Goal: Task Accomplishment & Management: Complete application form

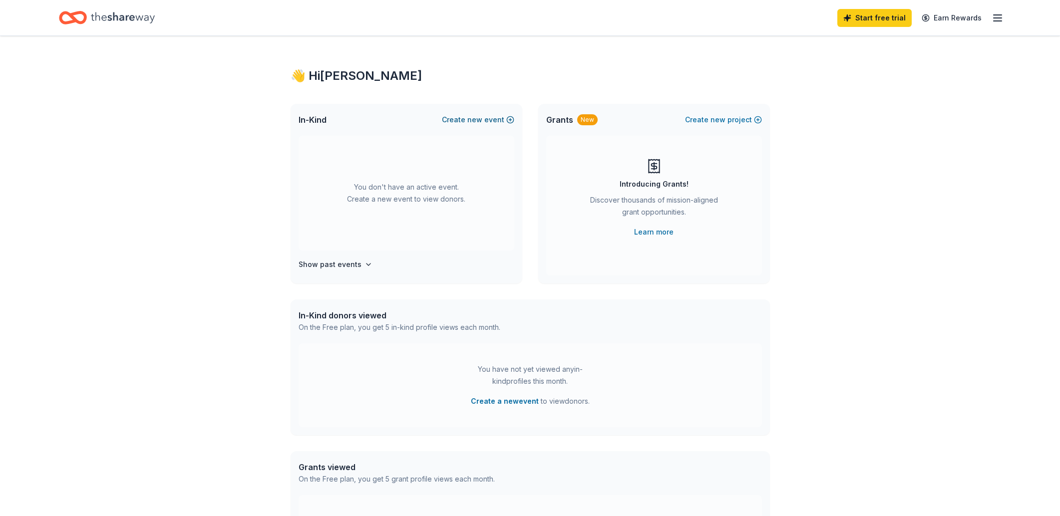
click at [498, 119] on button "Create new event" at bounding box center [478, 120] width 72 height 12
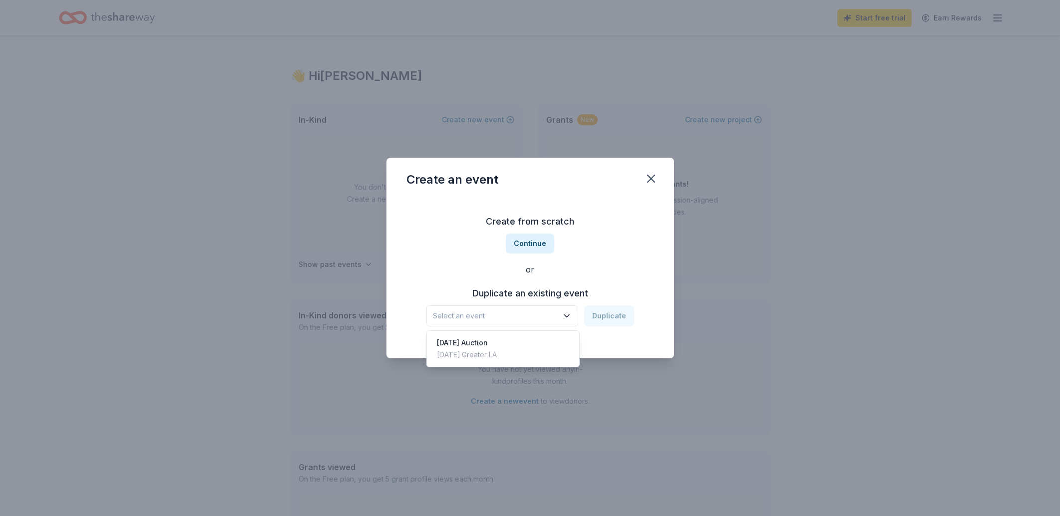
click at [511, 320] on span "Select an event" at bounding box center [495, 316] width 125 height 12
click at [528, 238] on button "Continue" at bounding box center [530, 244] width 48 height 20
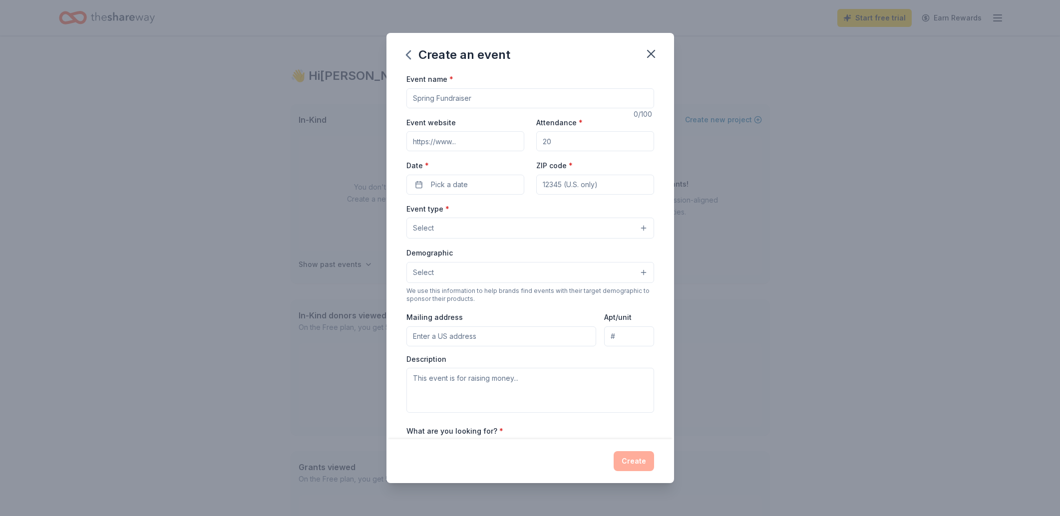
click at [495, 92] on input "Event name *" at bounding box center [531, 98] width 248 height 20
type input "Back To Set: Working Directors Intensive"
type input "backtosetla.com"
type input "300"
click at [424, 177] on button "Pick a date" at bounding box center [466, 185] width 118 height 20
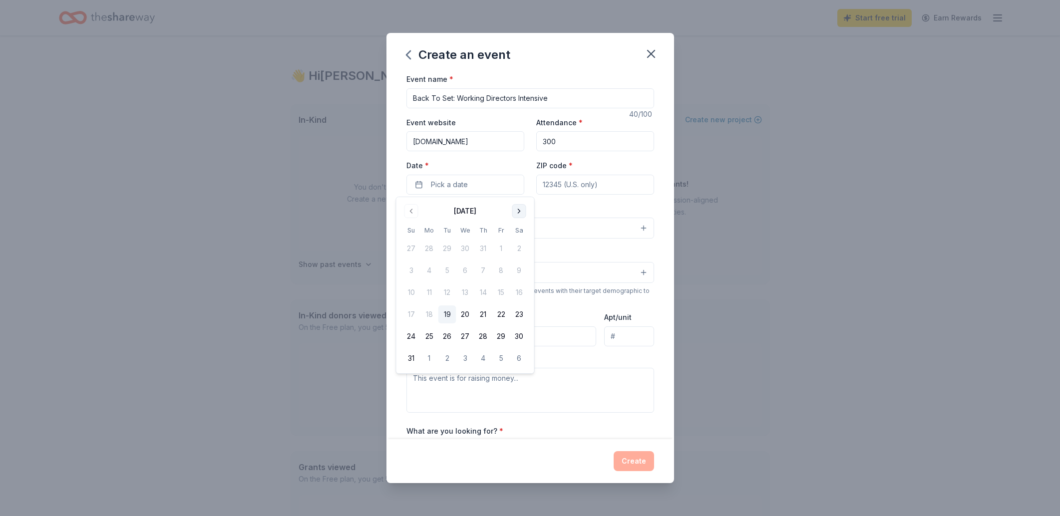
click at [523, 210] on button "Go to next month" at bounding box center [519, 211] width 14 height 14
click at [502, 315] on button "26" at bounding box center [502, 315] width 18 height 18
click at [582, 207] on div "Event type * Select" at bounding box center [531, 221] width 248 height 36
click at [549, 186] on input "ZIP code *" at bounding box center [595, 185] width 118 height 20
type input "90015"
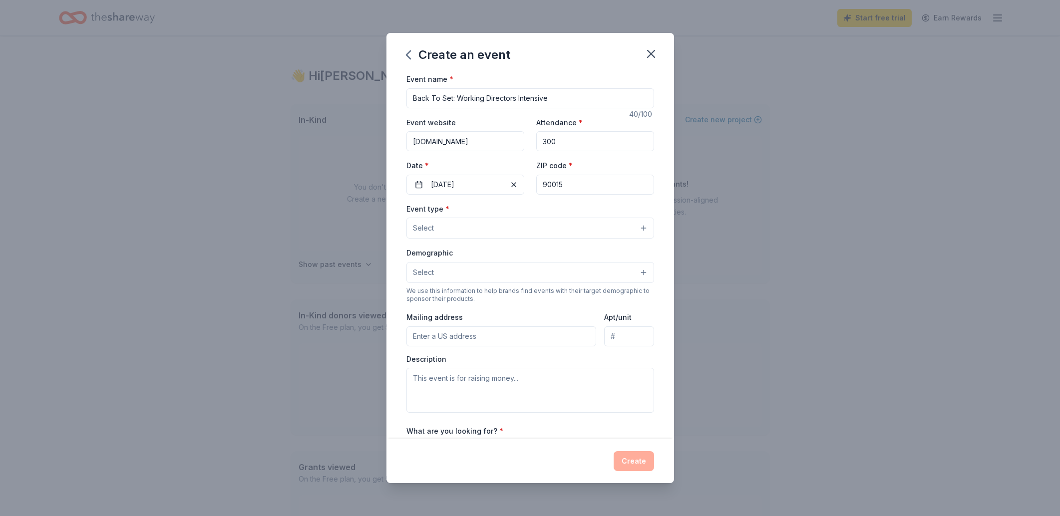
click at [435, 234] on button "Select" at bounding box center [531, 228] width 248 height 21
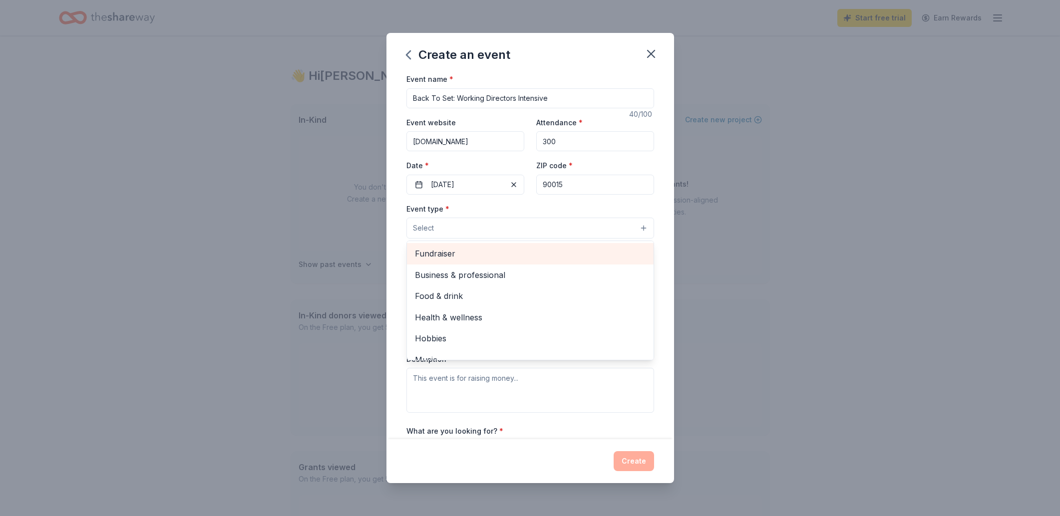
click at [431, 259] on span "Fundraiser" at bounding box center [530, 253] width 231 height 13
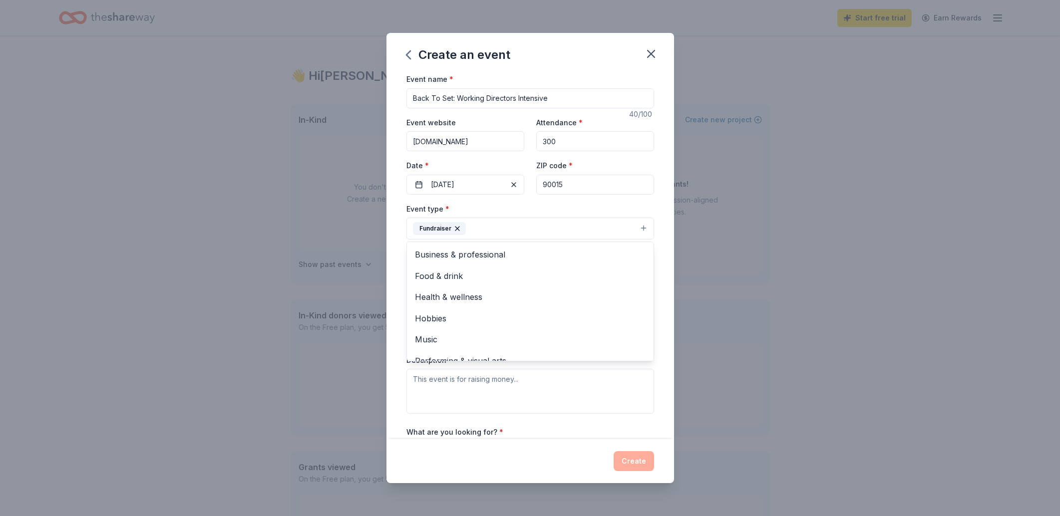
click at [402, 270] on div "Event name * Back To Set: Working Directors Intensive 40 /100 Event website bac…" at bounding box center [531, 256] width 288 height 367
click at [450, 271] on button "Select" at bounding box center [531, 273] width 248 height 21
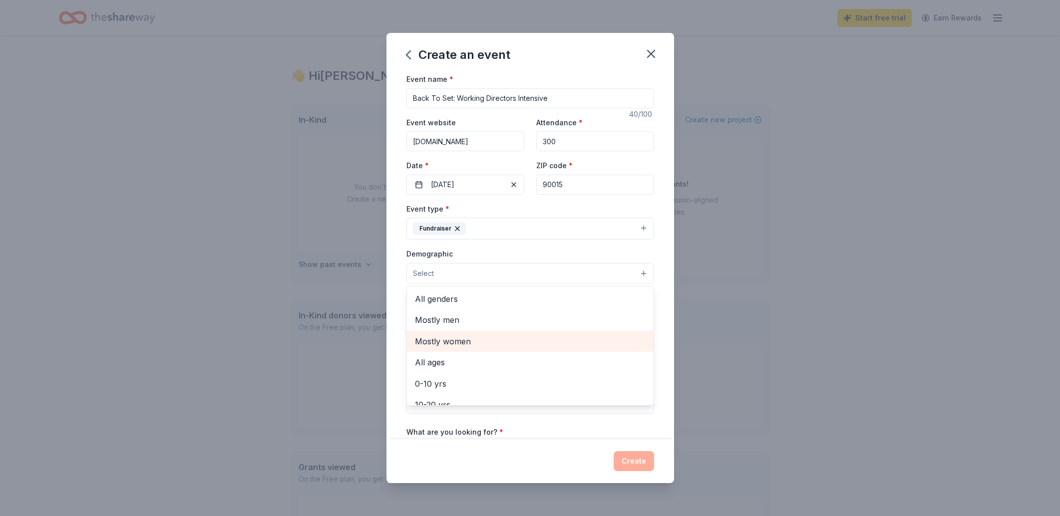
click at [442, 341] on span "Mostly women" at bounding box center [530, 341] width 231 height 13
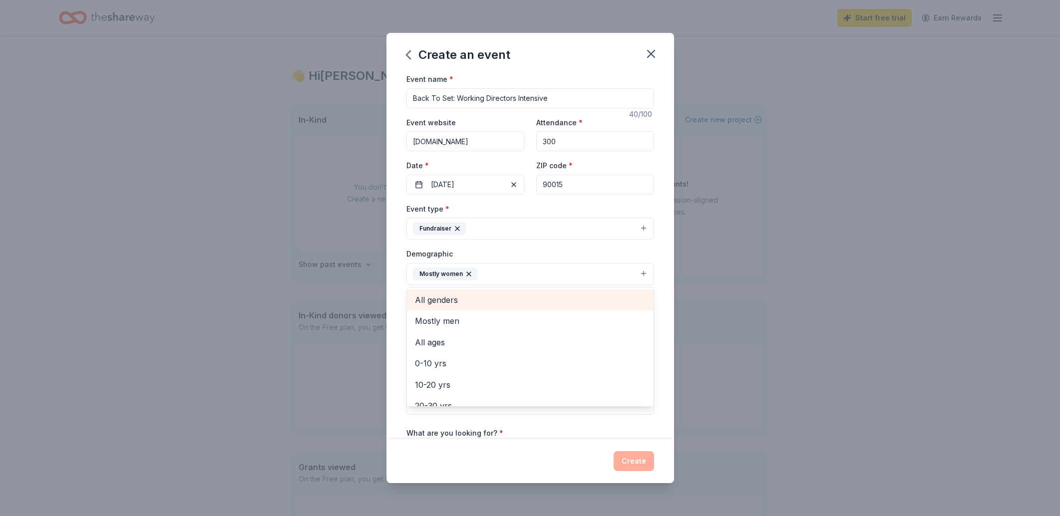
click at [430, 304] on span "All genders" at bounding box center [530, 300] width 231 height 13
click at [397, 356] on div "Event name * Back To Set: Working Directors Intensive 40 /100 Event website bac…" at bounding box center [531, 256] width 288 height 367
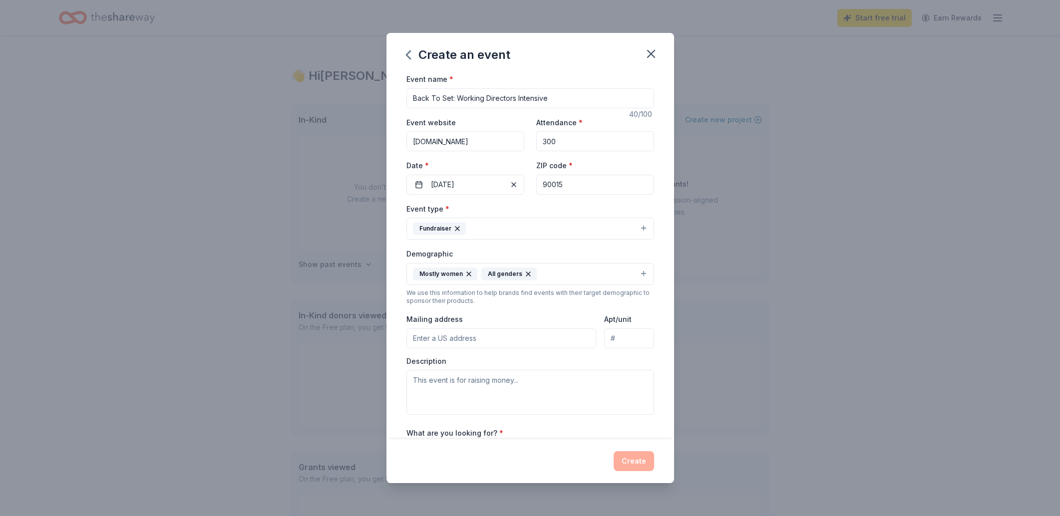
click at [453, 334] on input "Mailing address" at bounding box center [502, 339] width 190 height 20
click at [467, 341] on input "Mailing address" at bounding box center [502, 339] width 190 height 20
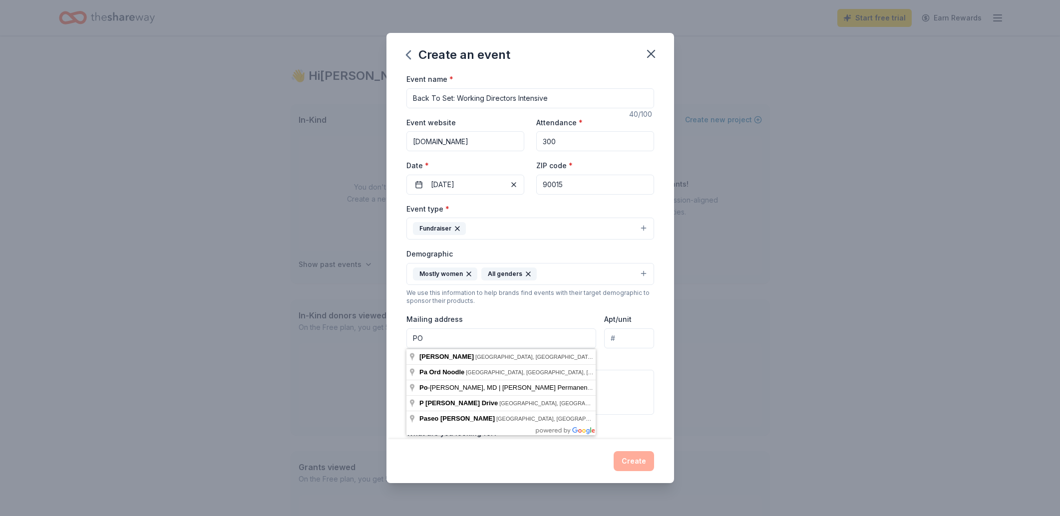
type input "P"
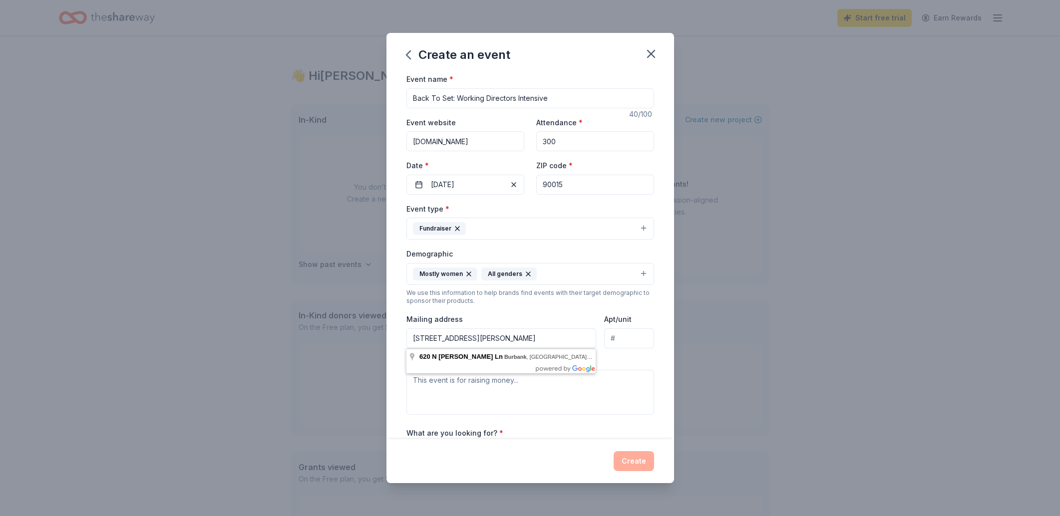
type input "620 North Priscilla Lane, Burbank, CA, 91505"
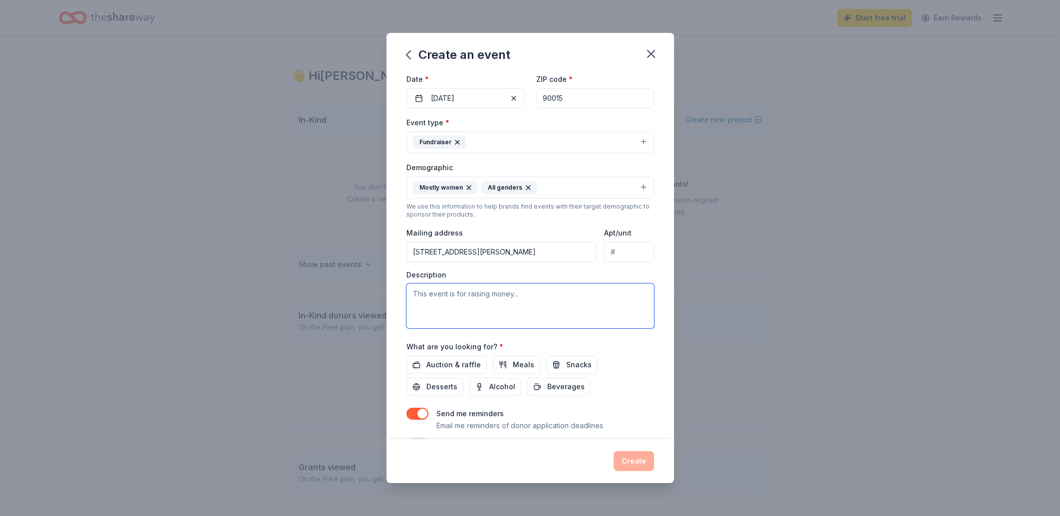
click at [516, 302] on textarea at bounding box center [531, 306] width 248 height 45
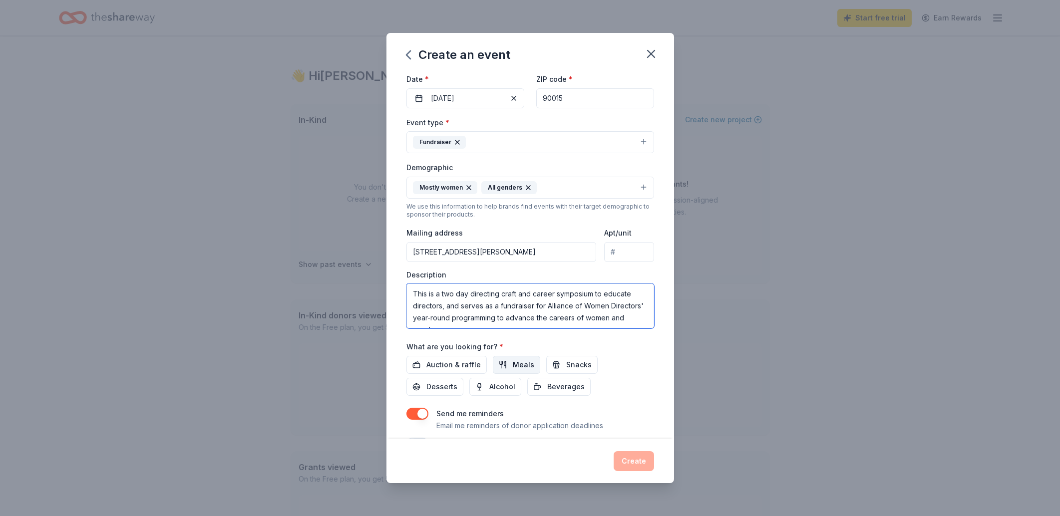
scroll to position [6, 0]
type textarea "This is a two day directing craft and career symposium to educate directors, an…"
click at [568, 364] on span "Snacks" at bounding box center [578, 365] width 25 height 12
click at [547, 384] on span "Beverages" at bounding box center [565, 387] width 37 height 12
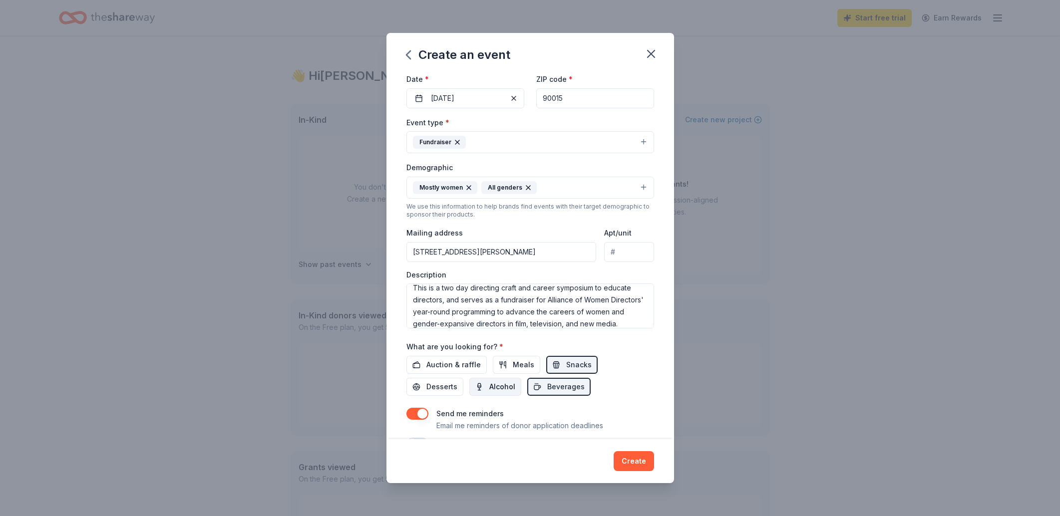
click at [490, 386] on span "Alcohol" at bounding box center [503, 387] width 26 height 12
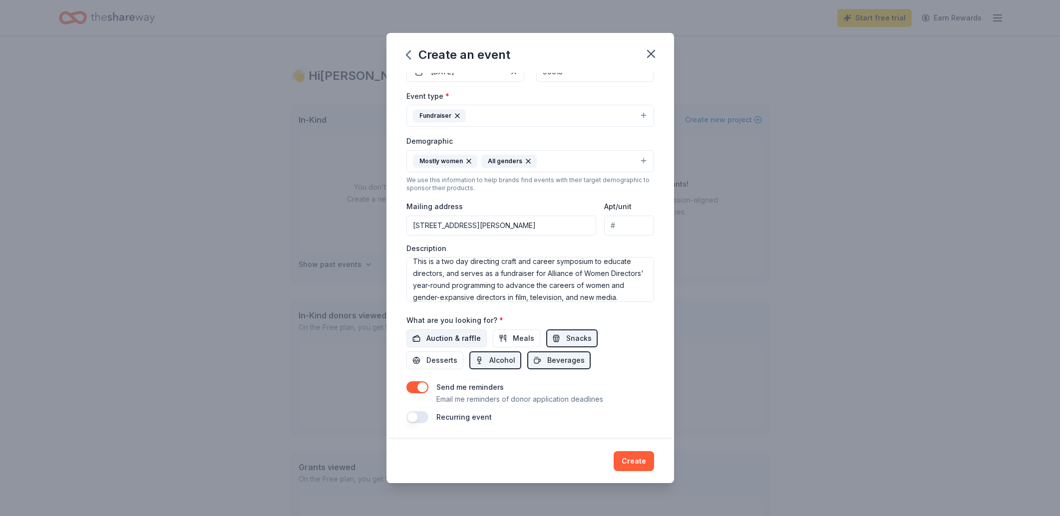
click at [448, 338] on span "Auction & raffle" at bounding box center [454, 339] width 54 height 12
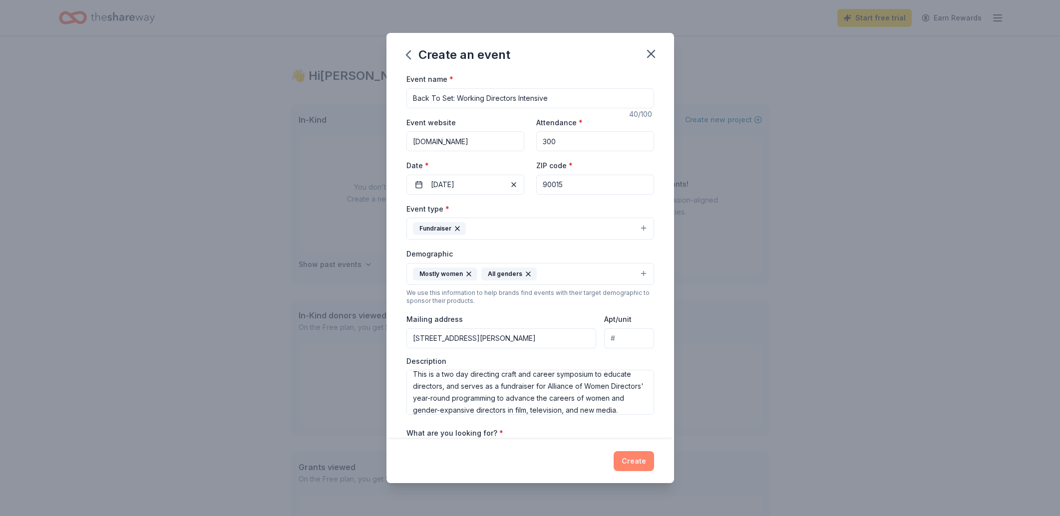
click at [633, 462] on button "Create" at bounding box center [634, 462] width 40 height 20
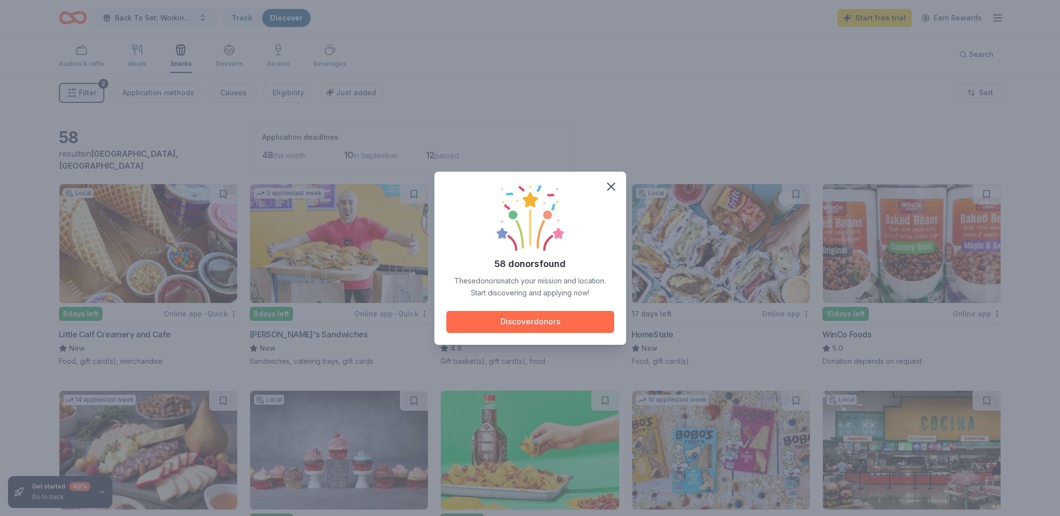
click at [558, 324] on button "Discover donors" at bounding box center [531, 322] width 168 height 22
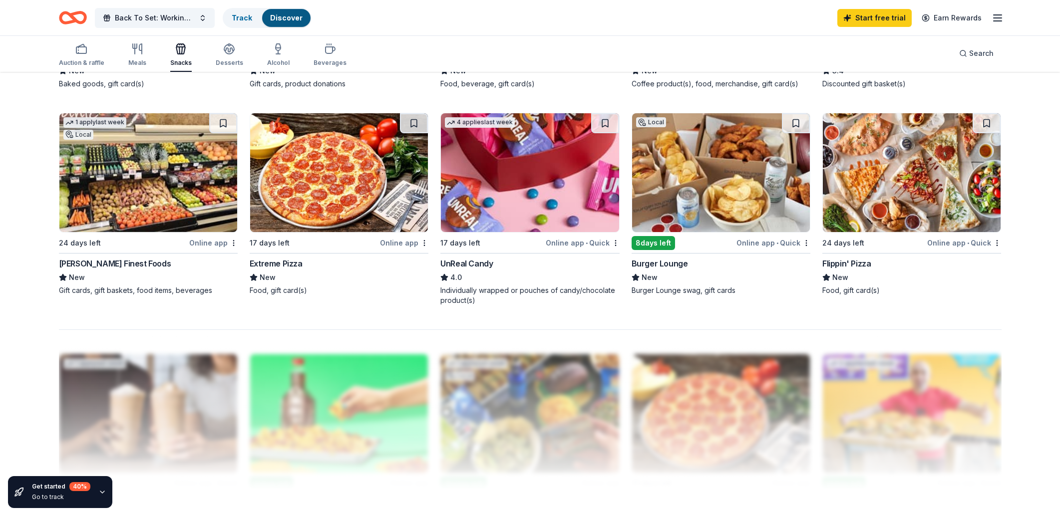
scroll to position [802, 0]
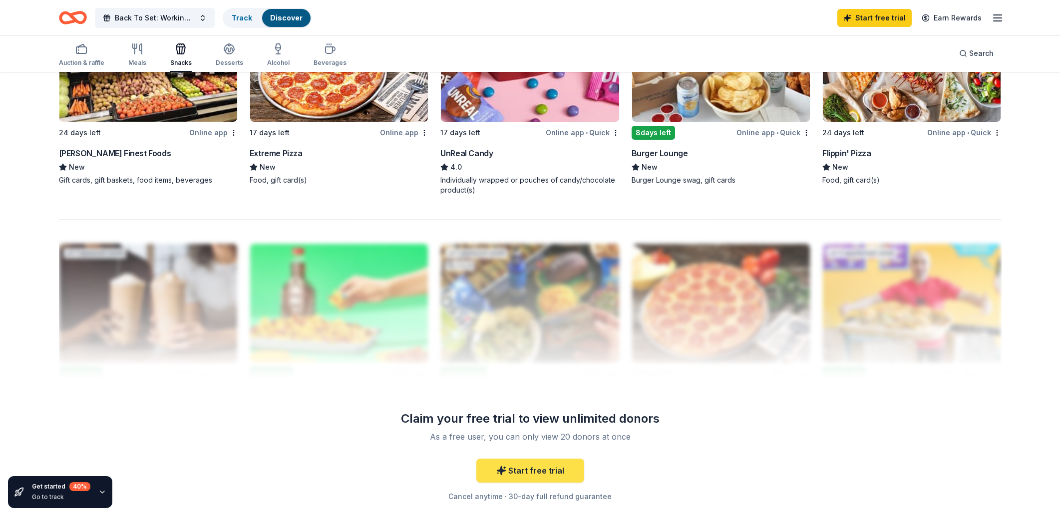
click at [514, 471] on link "Start free trial" at bounding box center [531, 471] width 108 height 24
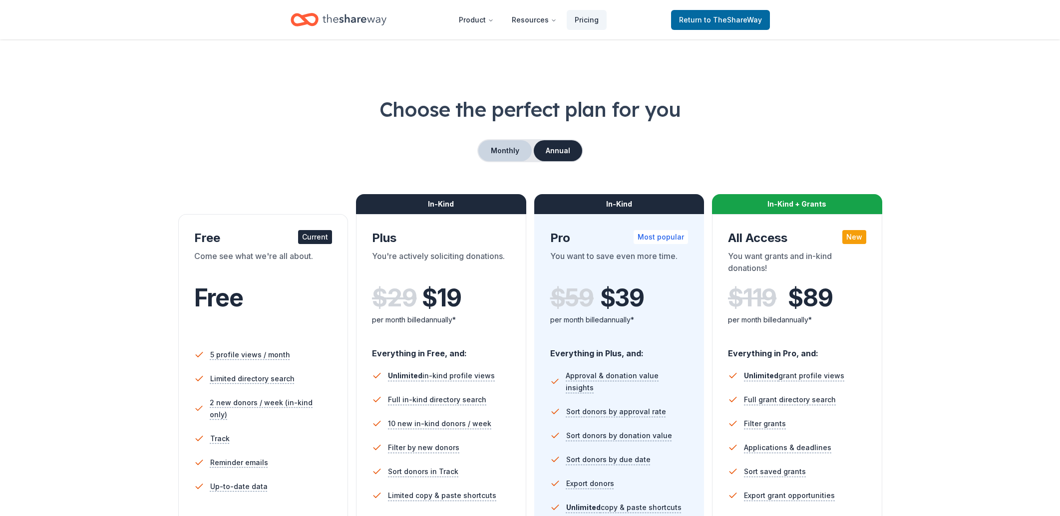
click at [512, 150] on button "Monthly" at bounding box center [505, 150] width 53 height 21
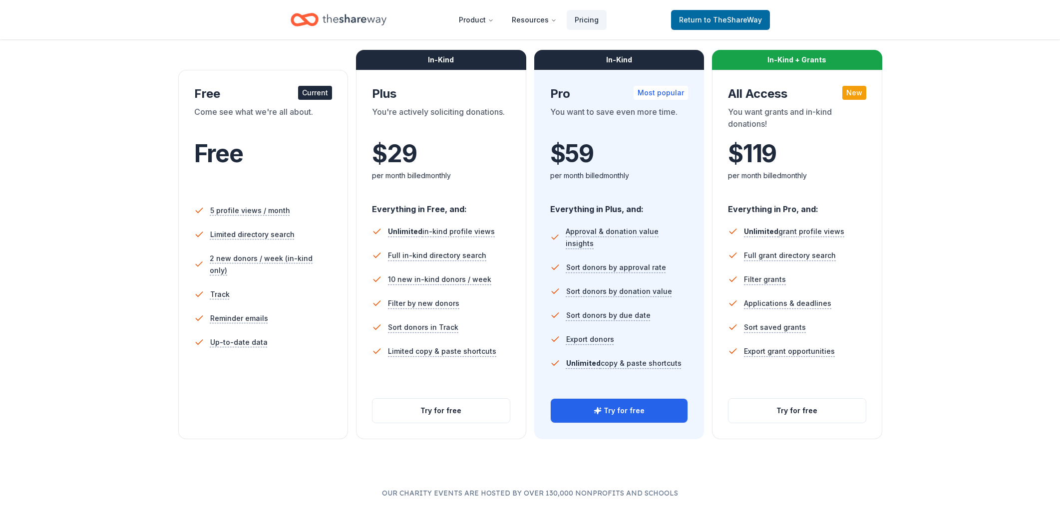
scroll to position [206, 0]
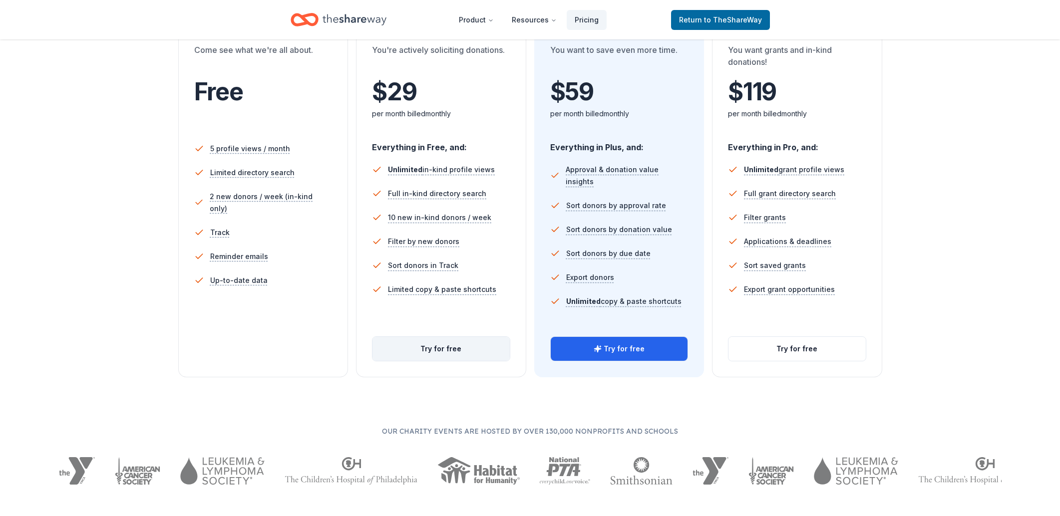
click at [429, 350] on button "Try for free" at bounding box center [441, 349] width 137 height 24
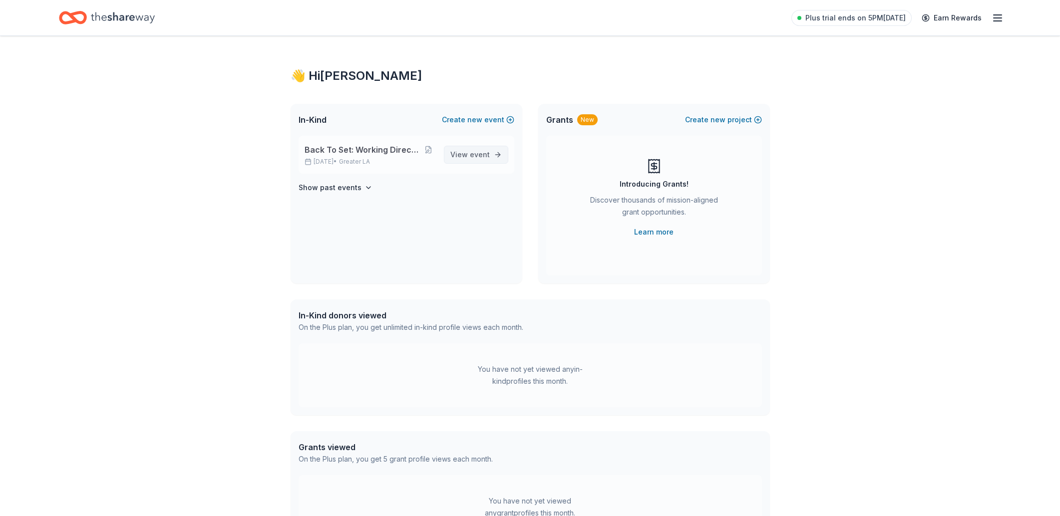
click at [474, 154] on span "event" at bounding box center [480, 154] width 20 height 8
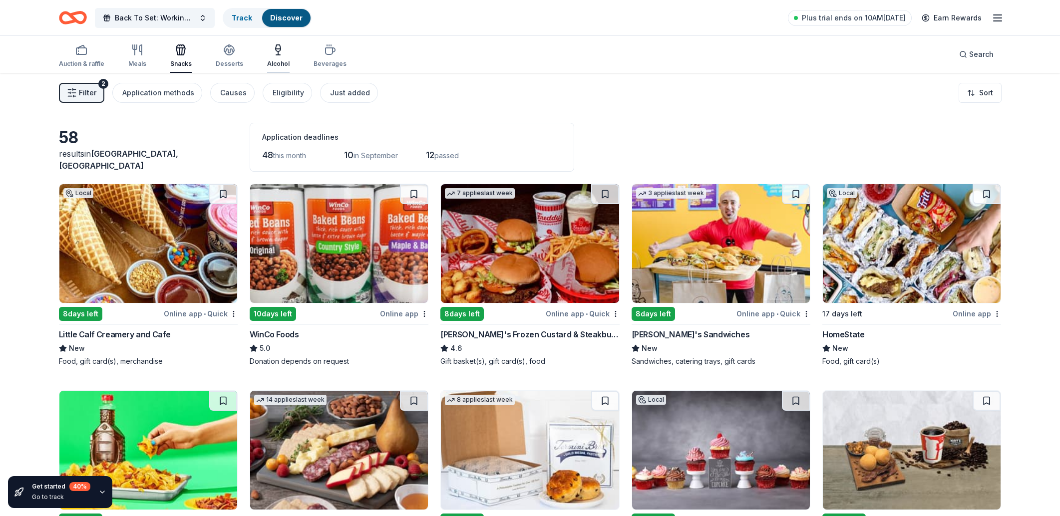
click at [273, 59] on div "Alcohol" at bounding box center [278, 56] width 22 height 24
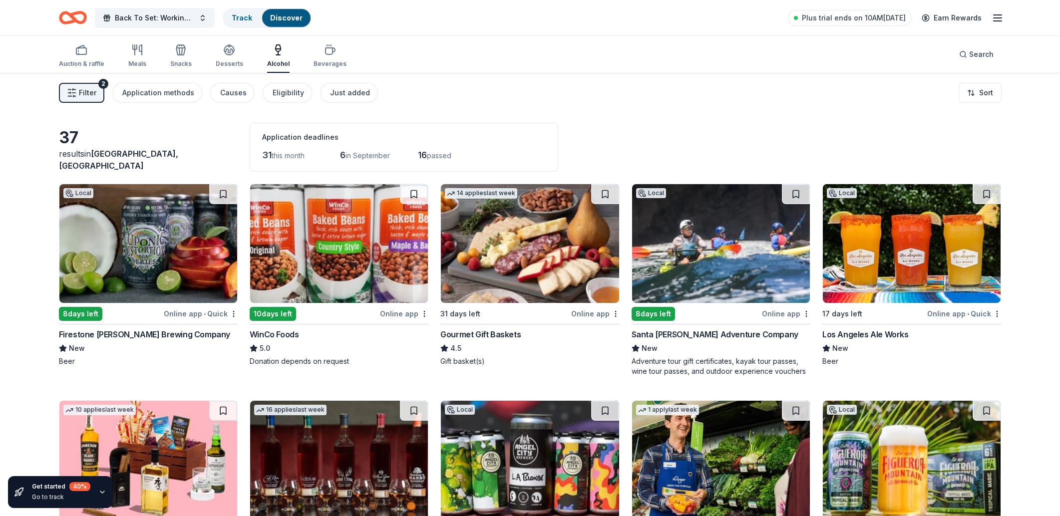
click at [295, 142] on div "Application deadlines" at bounding box center [404, 137] width 284 height 12
click at [183, 206] on img at bounding box center [148, 243] width 178 height 119
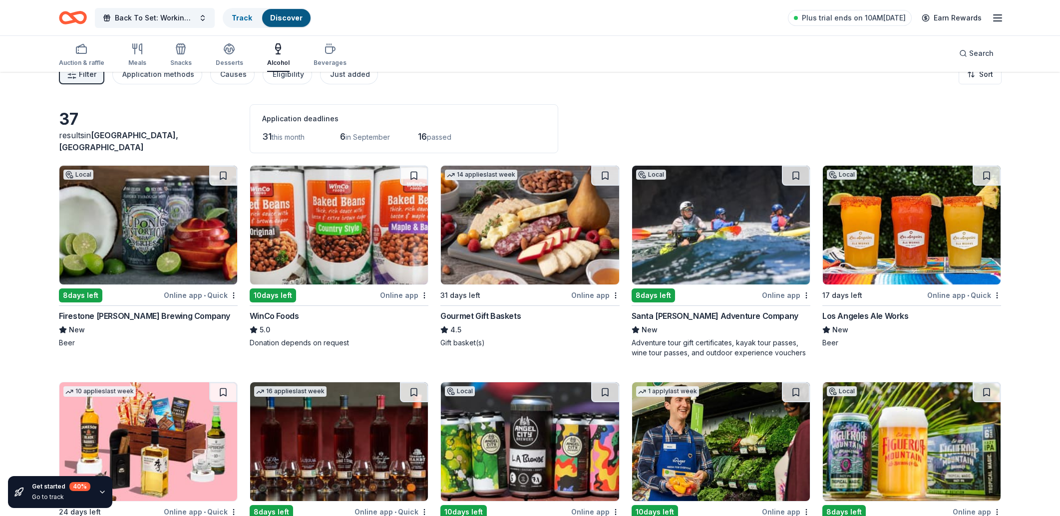
scroll to position [35, 0]
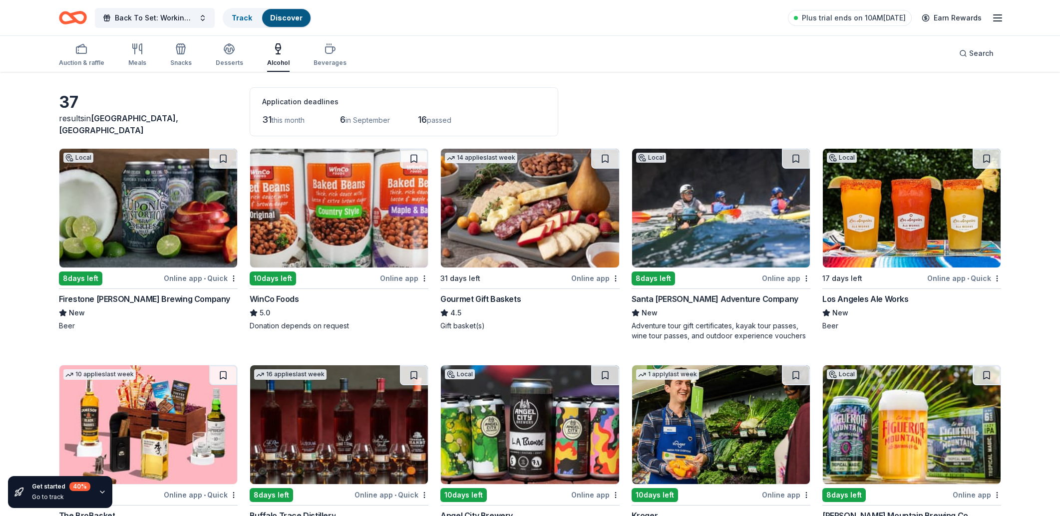
click at [848, 248] on img at bounding box center [912, 208] width 178 height 119
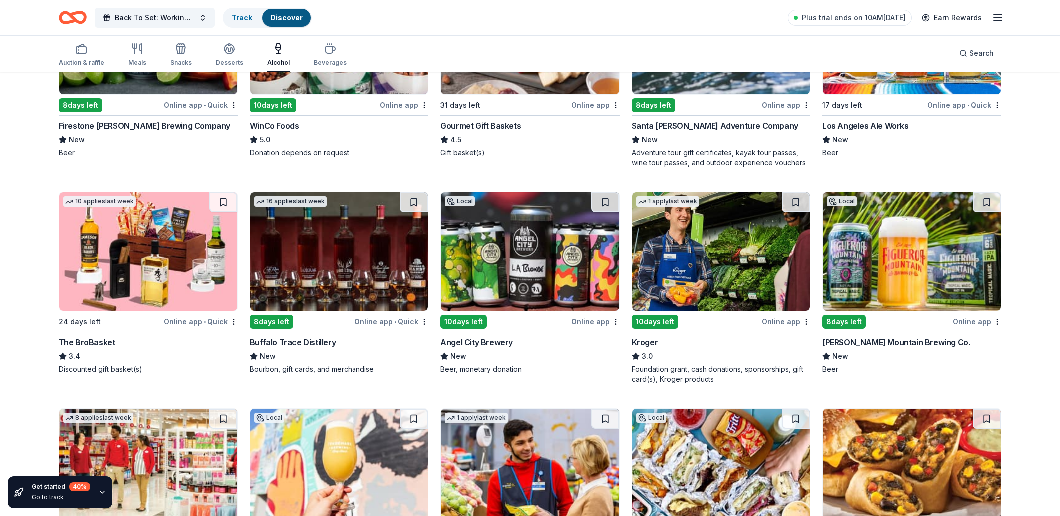
scroll to position [226, 0]
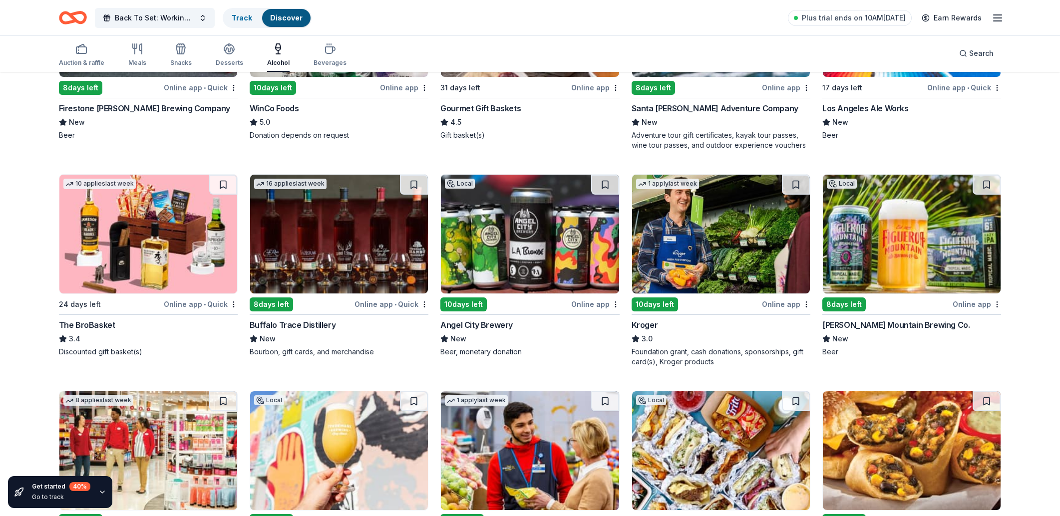
click at [506, 237] on img at bounding box center [530, 234] width 178 height 119
click at [733, 239] on img at bounding box center [721, 234] width 178 height 119
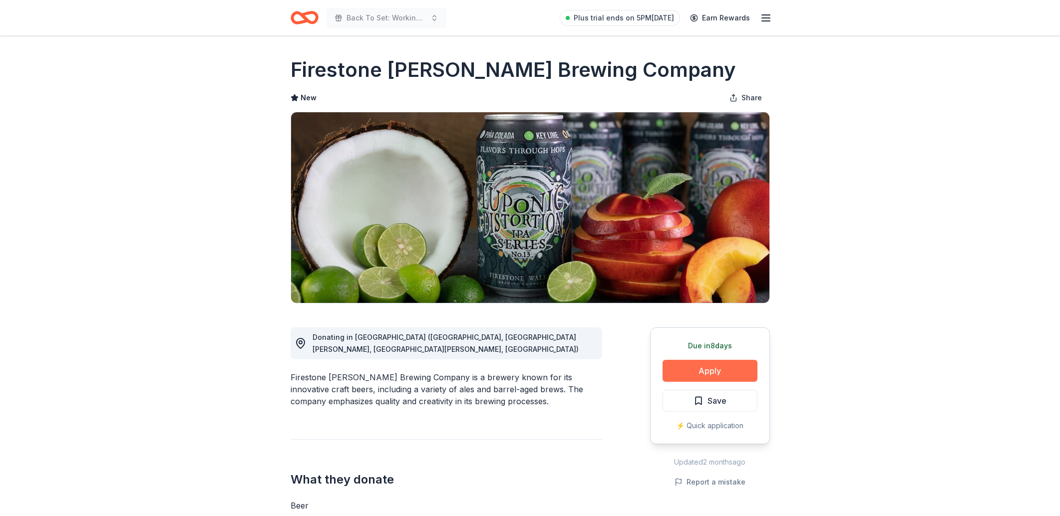
click at [719, 382] on button "Apply" at bounding box center [710, 371] width 95 height 22
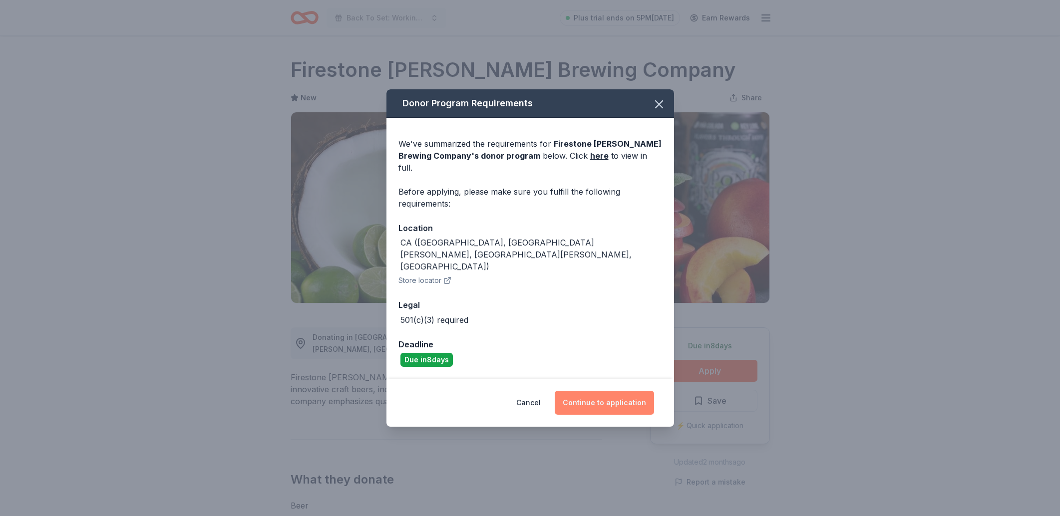
click at [614, 391] on button "Continue to application" at bounding box center [604, 403] width 99 height 24
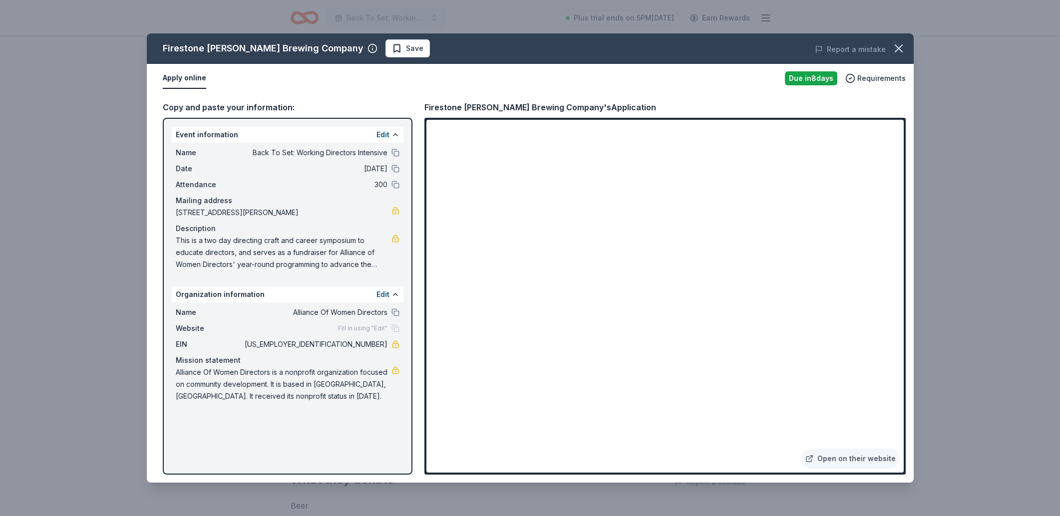
click at [231, 320] on div "Name Alliance Of Women Directors Website Fill in using "Edit" EIN 90-0588660 Mi…" at bounding box center [288, 355] width 232 height 104
click at [191, 75] on button "Apply online" at bounding box center [184, 78] width 43 height 21
click at [989, 294] on div "Firestone Walker Brewing Company Save Report a mistake Apply online Due in 8 da…" at bounding box center [530, 258] width 1060 height 516
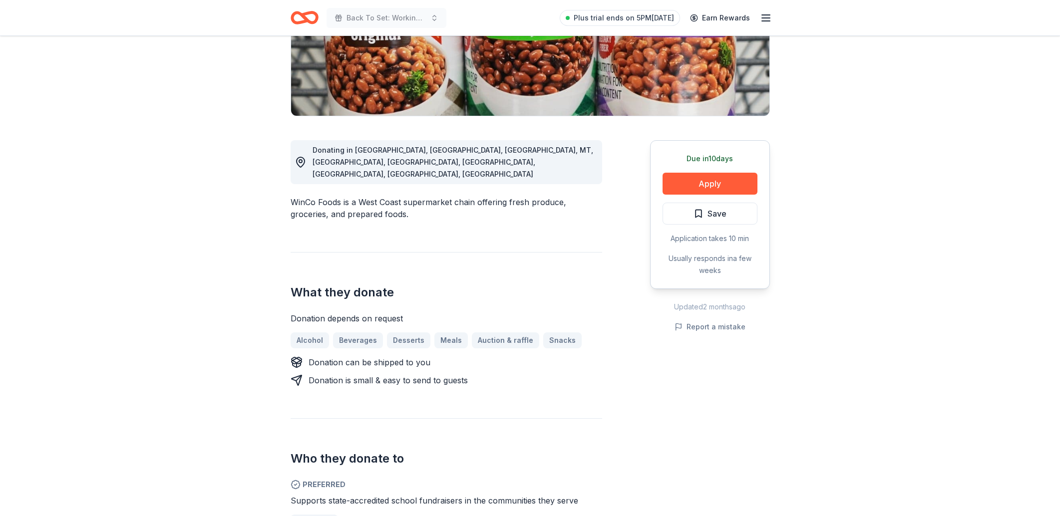
scroll to position [203, 0]
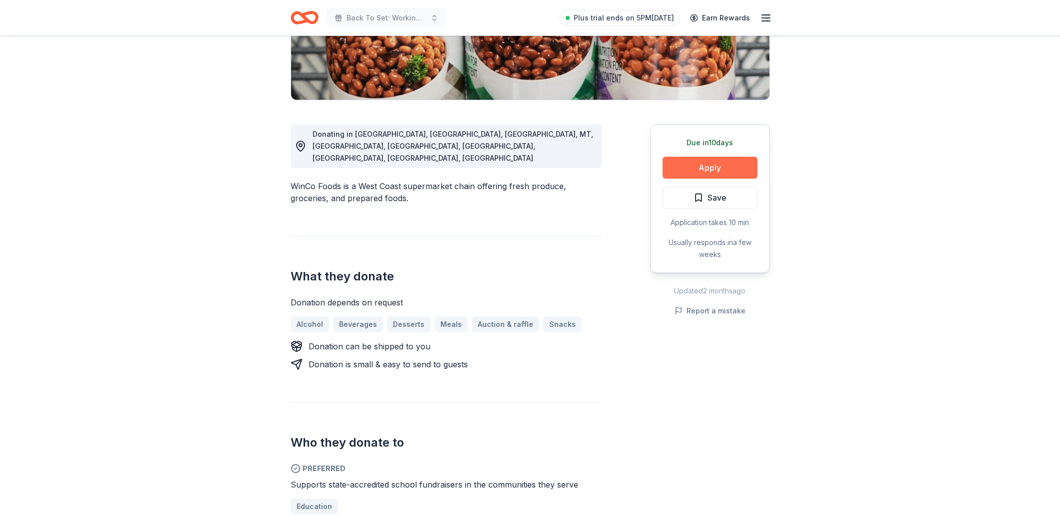
click at [700, 170] on button "Apply" at bounding box center [710, 168] width 95 height 22
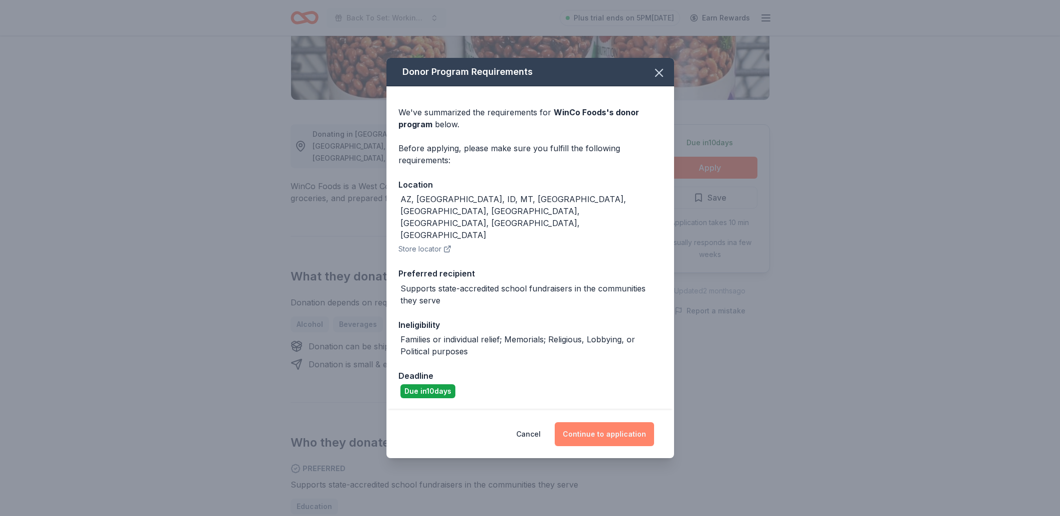
click at [579, 423] on button "Continue to application" at bounding box center [604, 435] width 99 height 24
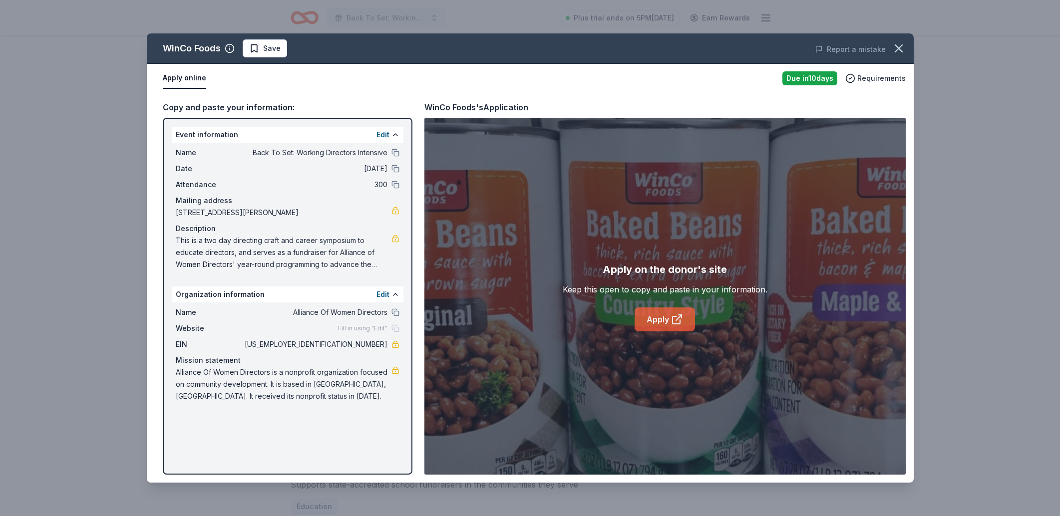
click at [657, 320] on link "Apply" at bounding box center [665, 320] width 60 height 24
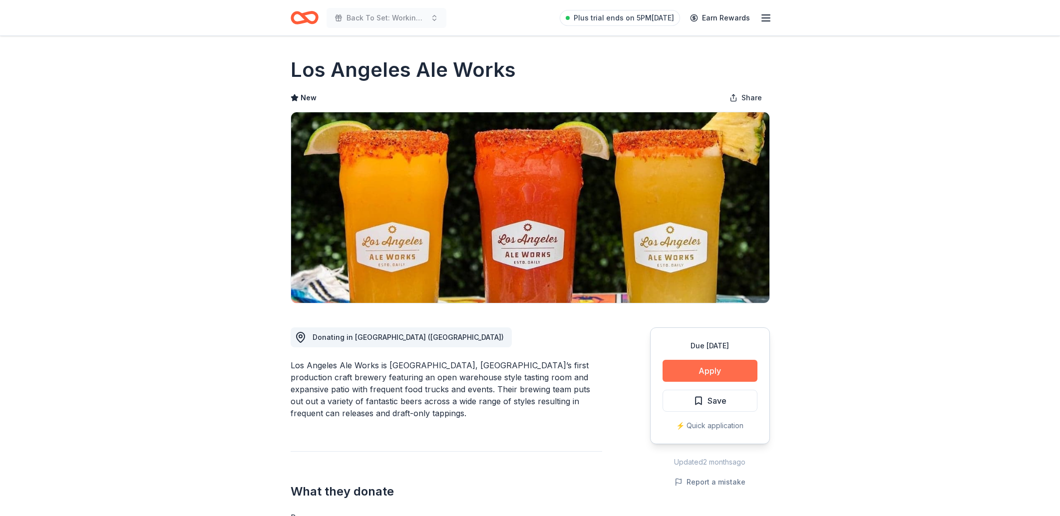
click at [730, 366] on button "Apply" at bounding box center [710, 371] width 95 height 22
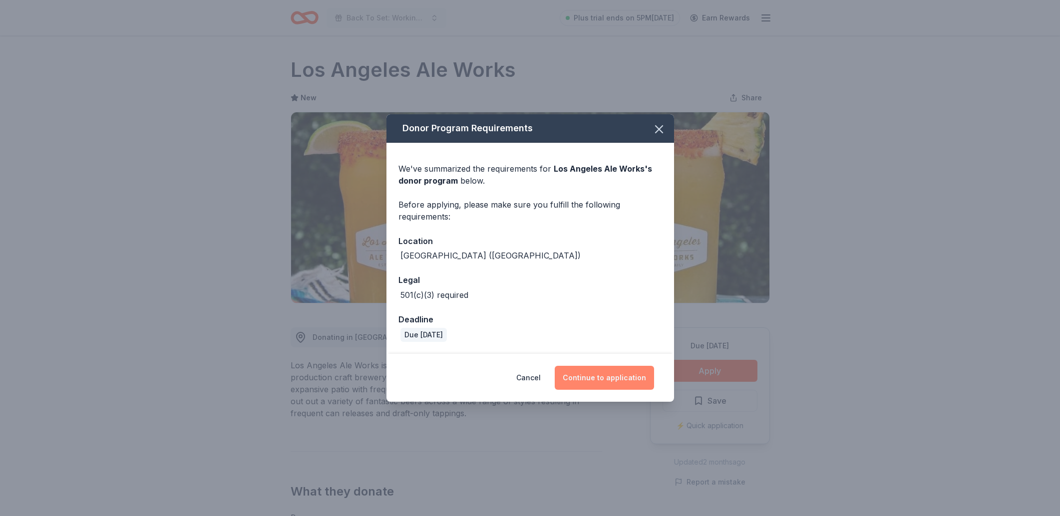
click at [607, 372] on button "Continue to application" at bounding box center [604, 378] width 99 height 24
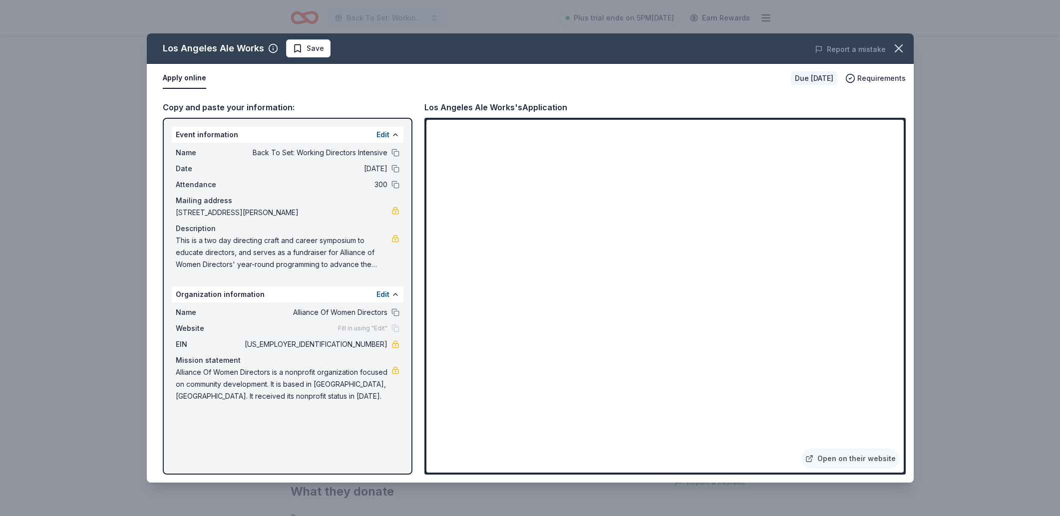
click at [279, 245] on span "This is a two day directing craft and career symposium to educate directors, an…" at bounding box center [284, 253] width 216 height 36
click at [257, 382] on span "Alliance Of Women Directors is a nonprofit organization focused on community de…" at bounding box center [284, 385] width 216 height 36
click at [974, 146] on div "Los Angeles Ale Works Save Report a mistake Apply online Due [DATE] Requirement…" at bounding box center [530, 258] width 1060 height 516
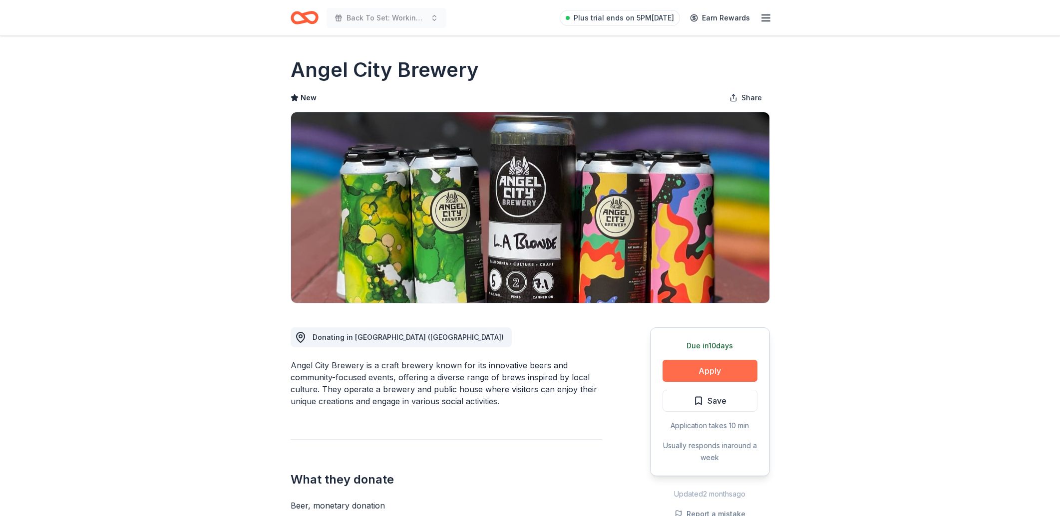
click at [680, 372] on button "Apply" at bounding box center [710, 371] width 95 height 22
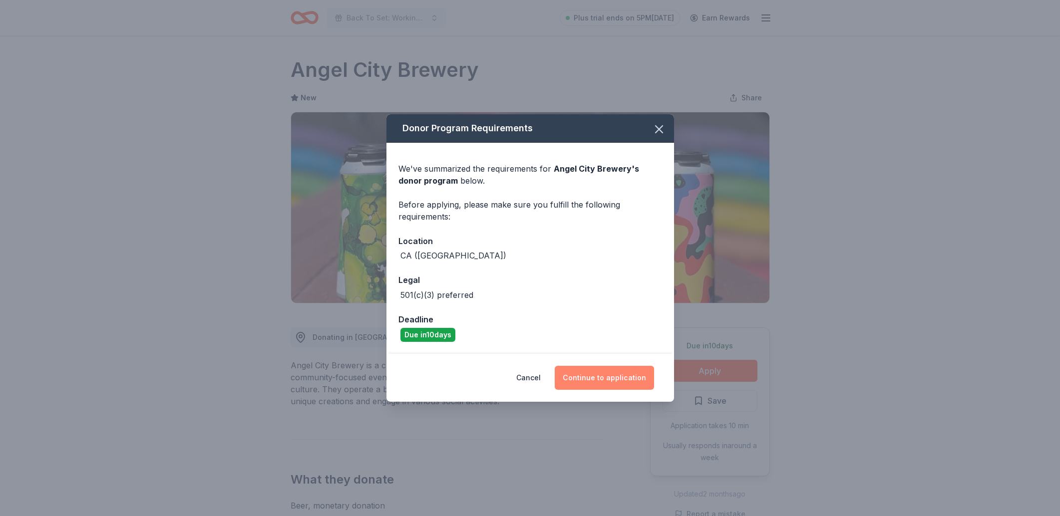
click at [594, 379] on button "Continue to application" at bounding box center [604, 378] width 99 height 24
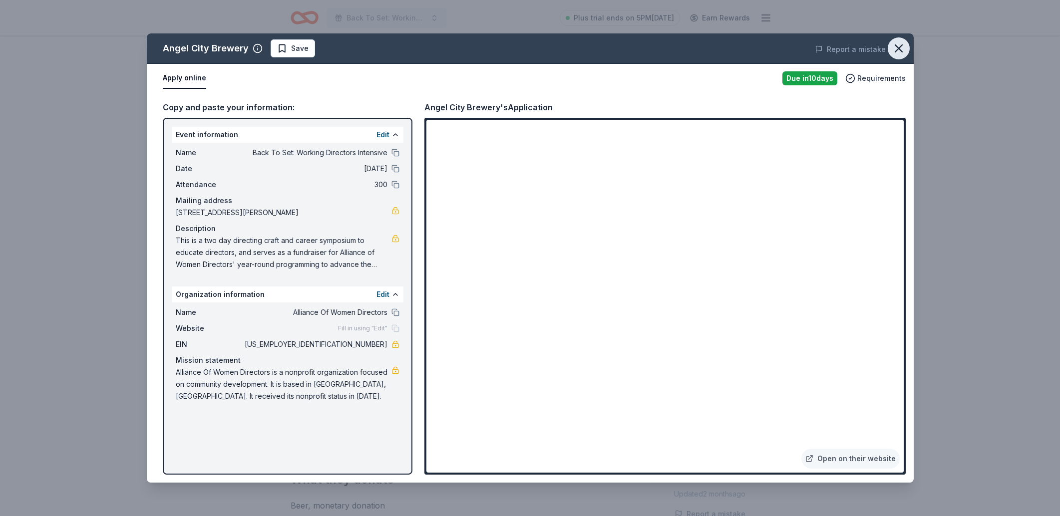
click at [905, 47] on icon "button" at bounding box center [899, 48] width 14 height 14
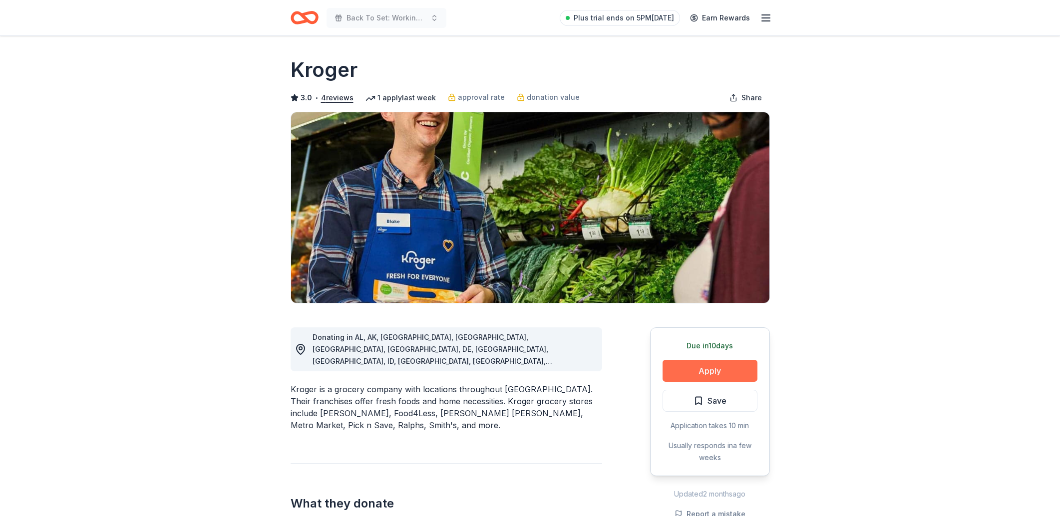
click at [731, 374] on button "Apply" at bounding box center [710, 371] width 95 height 22
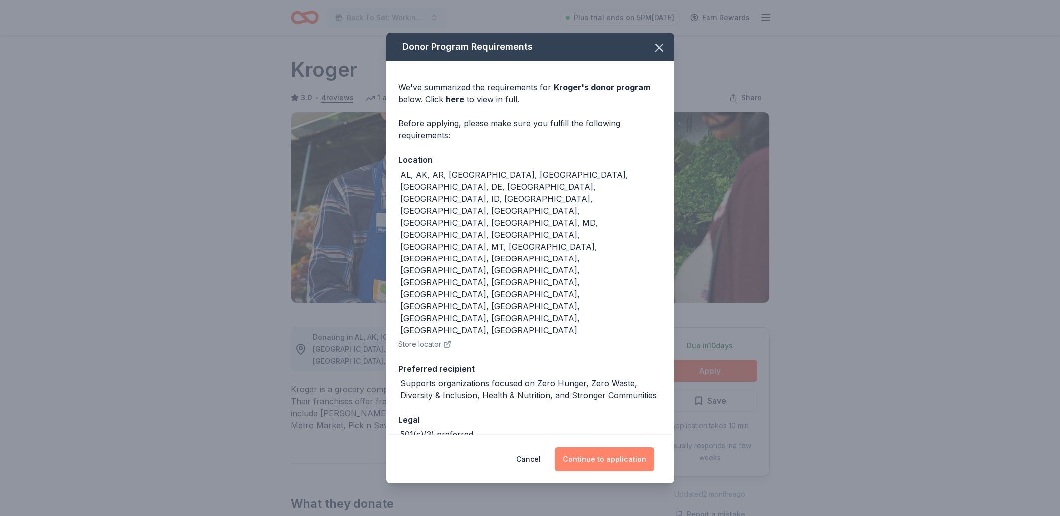
click at [623, 448] on button "Continue to application" at bounding box center [604, 460] width 99 height 24
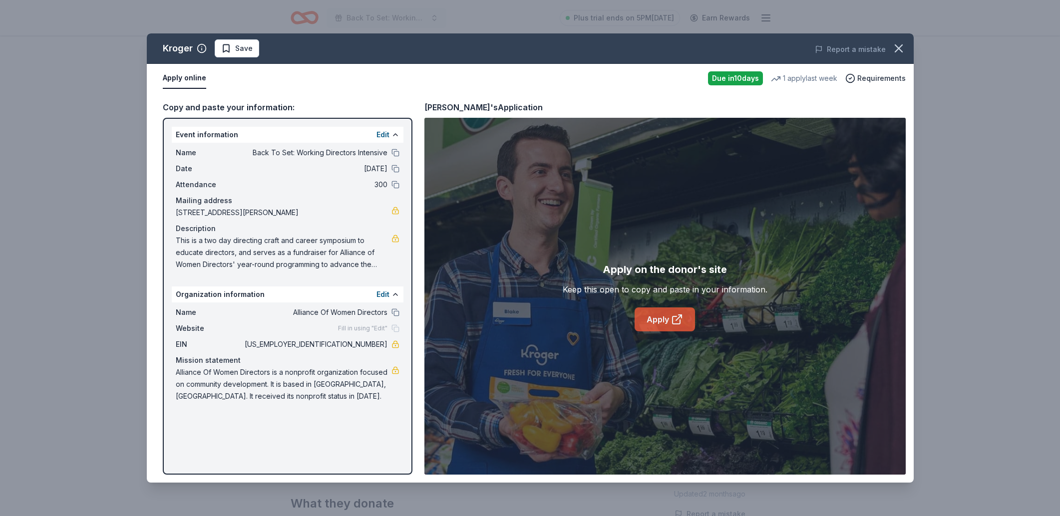
click at [674, 315] on icon at bounding box center [677, 320] width 12 height 12
